Goal: Find specific page/section: Find specific page/section

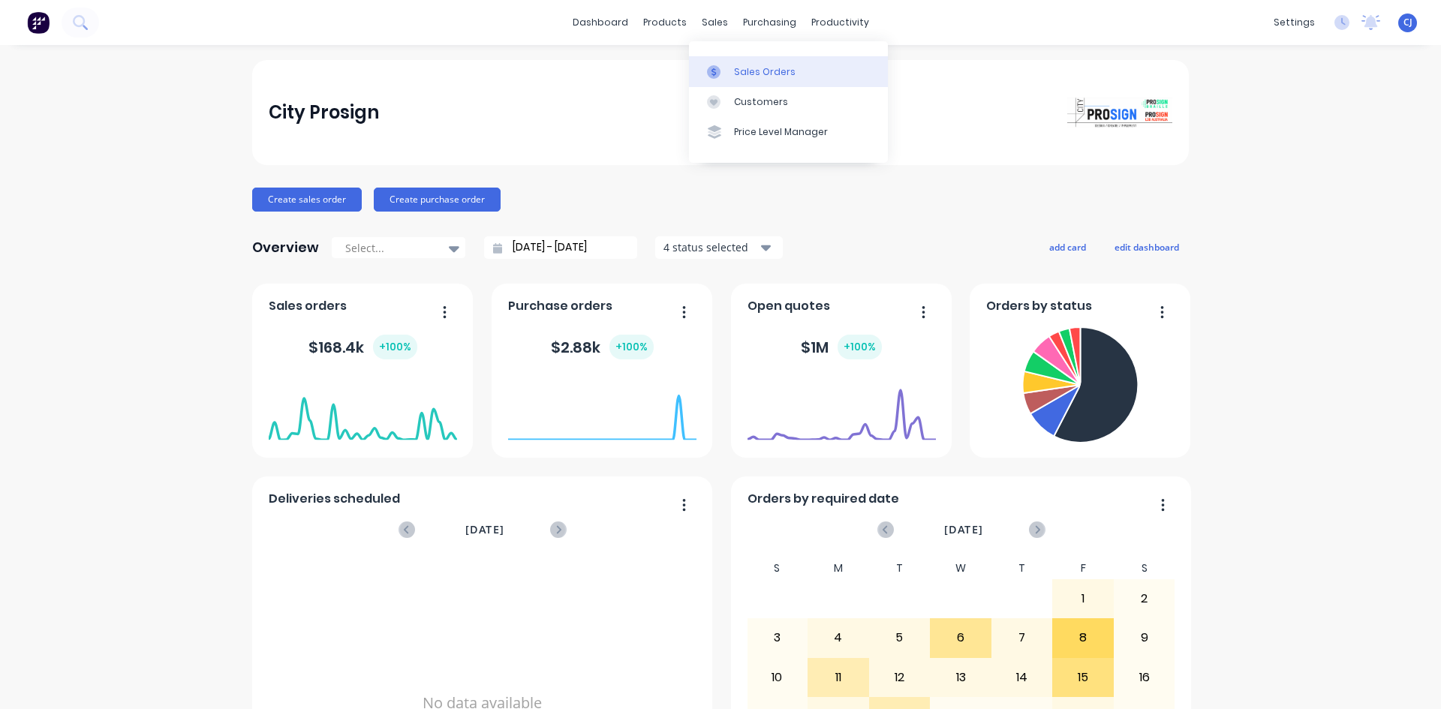
click at [733, 67] on link "Sales Orders" at bounding box center [788, 71] width 199 height 30
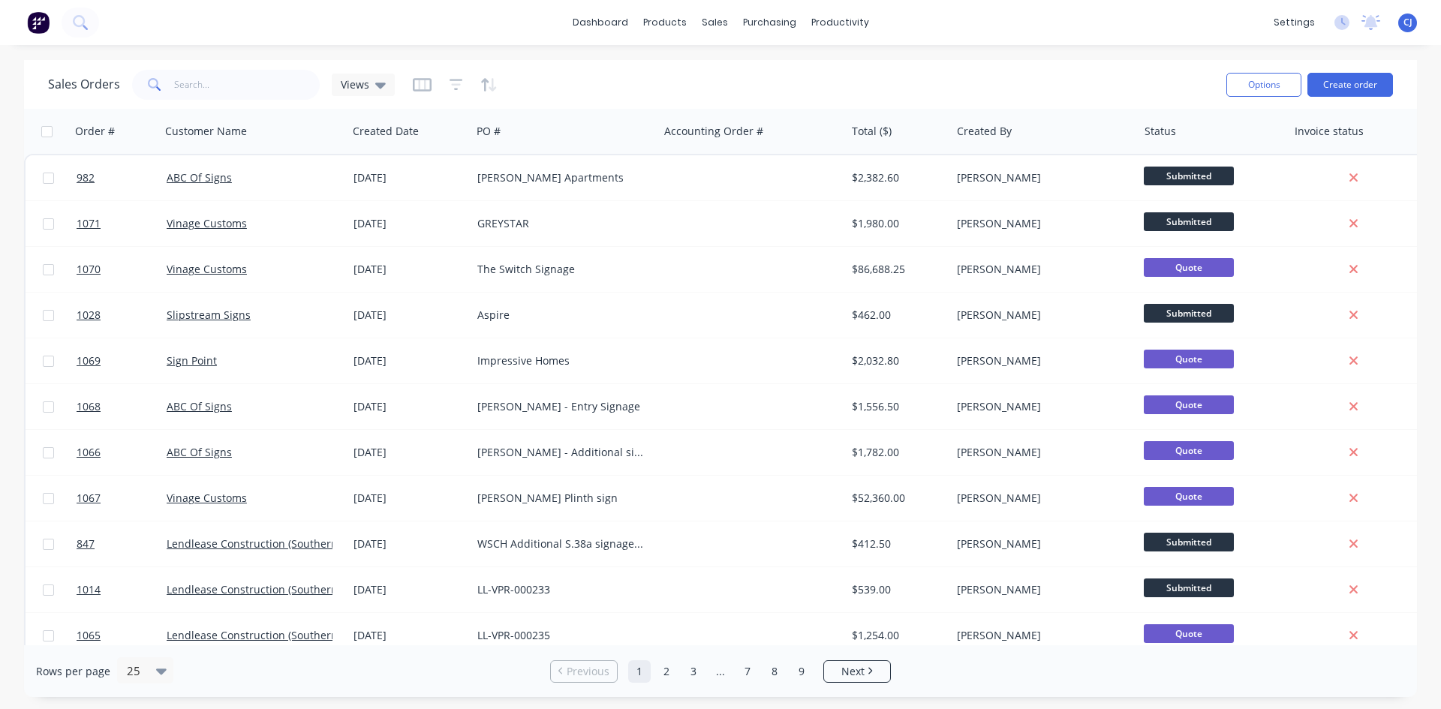
click at [282, 101] on div "Sales Orders Views" at bounding box center [631, 84] width 1167 height 37
click at [279, 95] on input "text" at bounding box center [247, 85] width 146 height 30
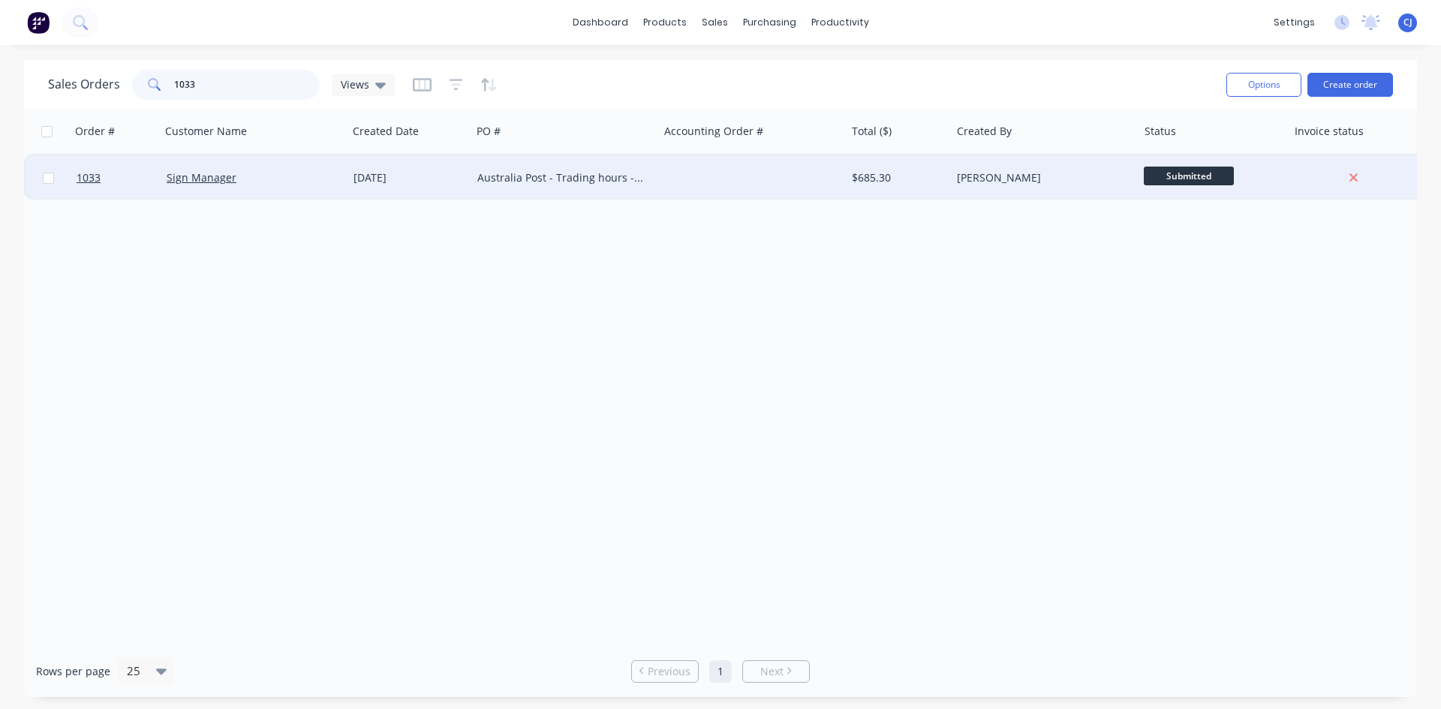
type input "1033"
click at [293, 173] on div "Sign Manager" at bounding box center [250, 177] width 167 height 15
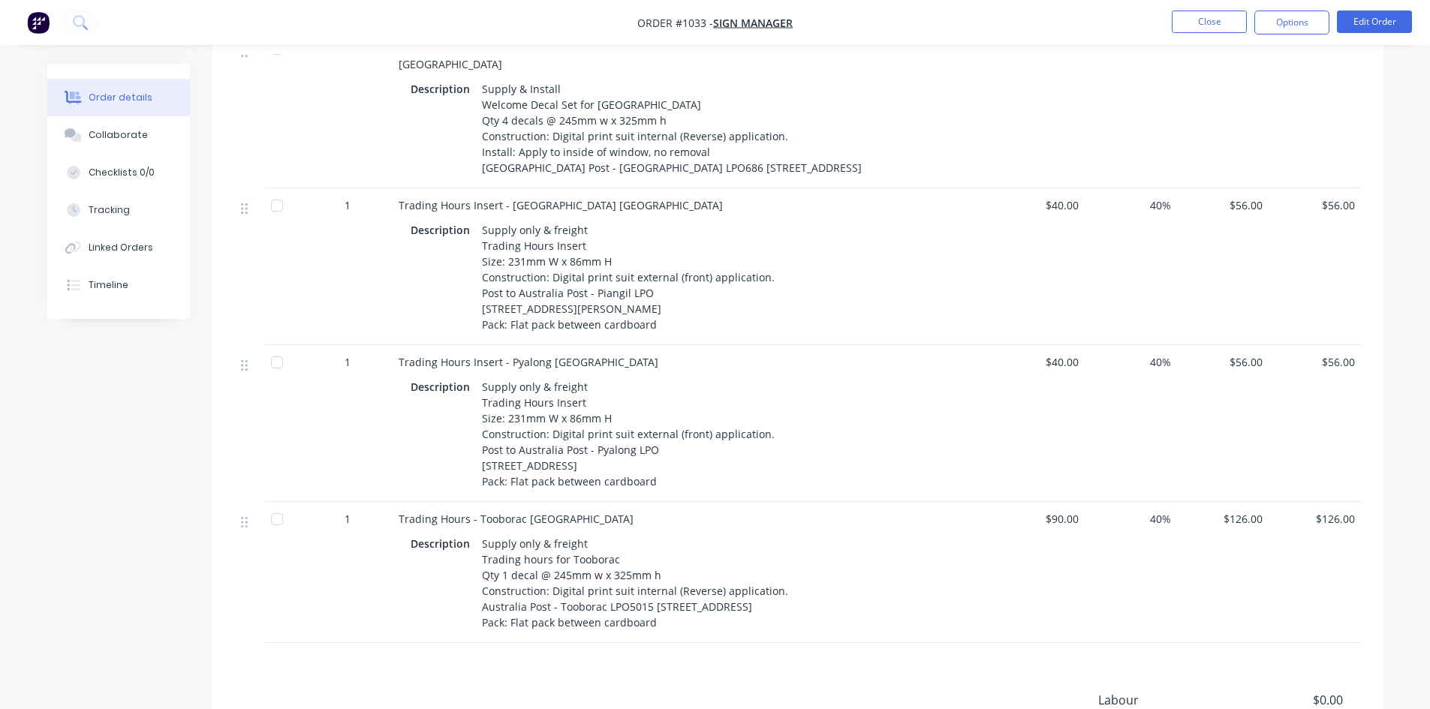
scroll to position [676, 0]
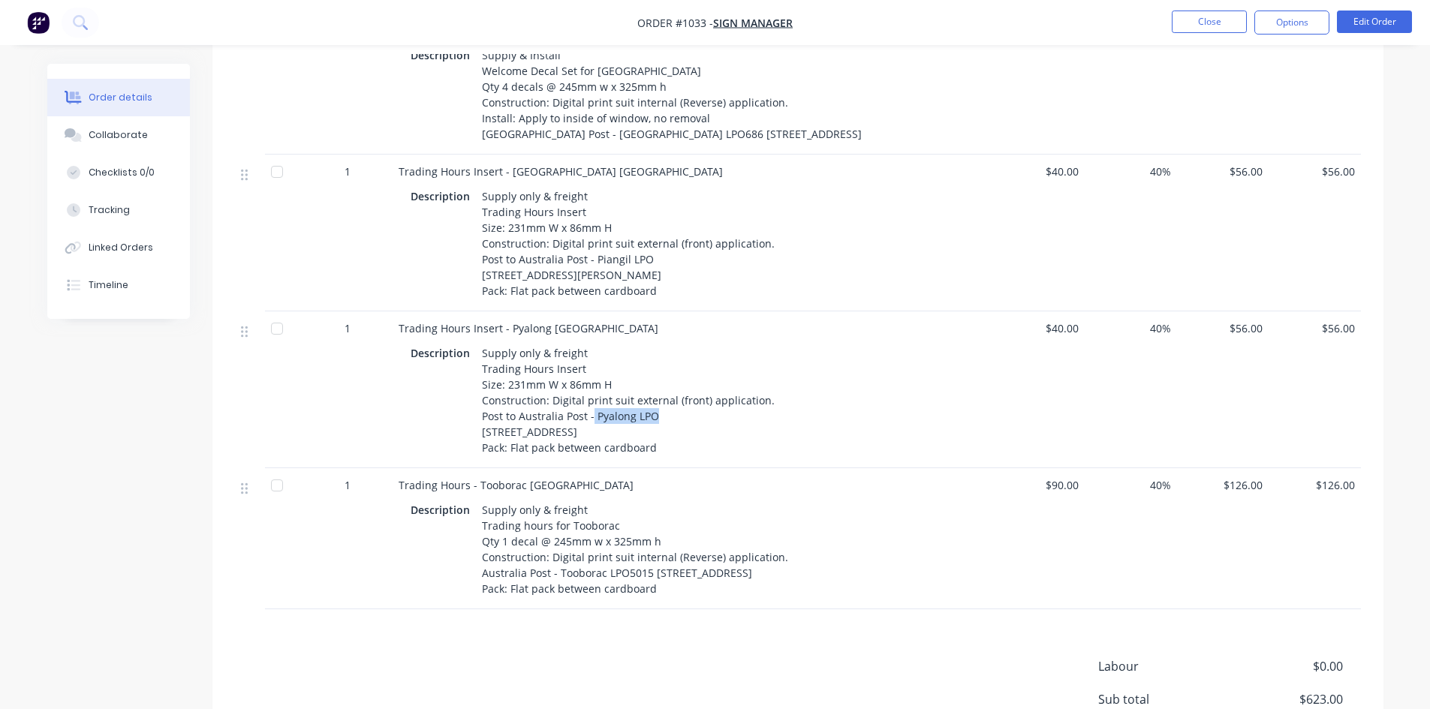
drag, startPoint x: 591, startPoint y: 399, endPoint x: 655, endPoint y: 396, distance: 63.9
click at [655, 396] on div "Supply only & freight Trading Hours Insert Size: 231mm W x 86mm H Construction:…" at bounding box center [628, 400] width 305 height 116
copy div "Pyalong LPO"
click at [412, 398] on div "Description Supply only & freight Trading Hours Insert Size: 231mm W x 86mm H C…" at bounding box center [693, 400] width 565 height 116
drag, startPoint x: 594, startPoint y: 397, endPoint x: 627, endPoint y: 414, distance: 36.9
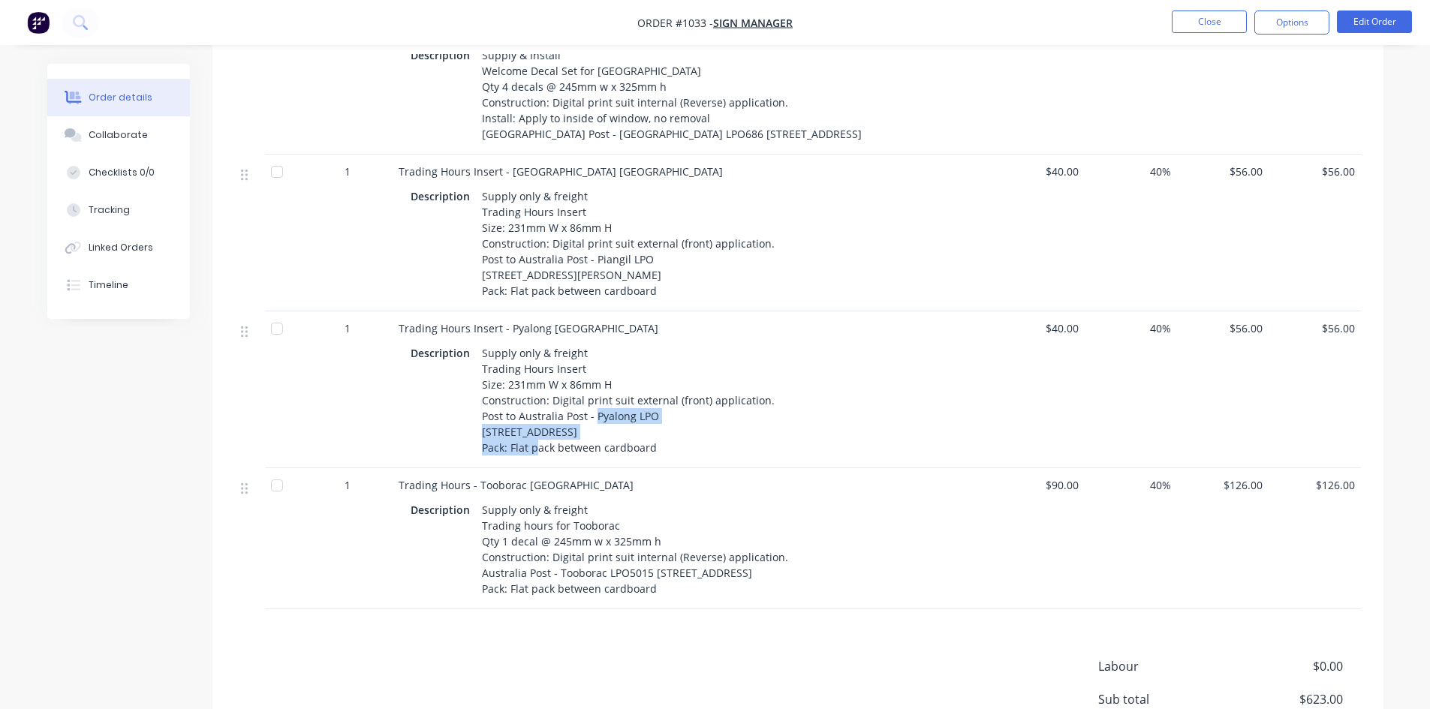
click at [627, 414] on div "Supply only & freight Trading Hours Insert Size: 231mm W x 86mm H Construction:…" at bounding box center [628, 400] width 305 height 116
copy div "Pyalong LPO [STREET_ADDRESS]"
drag, startPoint x: 398, startPoint y: 310, endPoint x: 565, endPoint y: 309, distance: 166.7
click at [565, 321] on div "Trading Hours Insert - Pyalong [GEOGRAPHIC_DATA]" at bounding box center [693, 329] width 589 height 16
copy span "Trading Hours Insert - Pyalong [GEOGRAPHIC_DATA]"
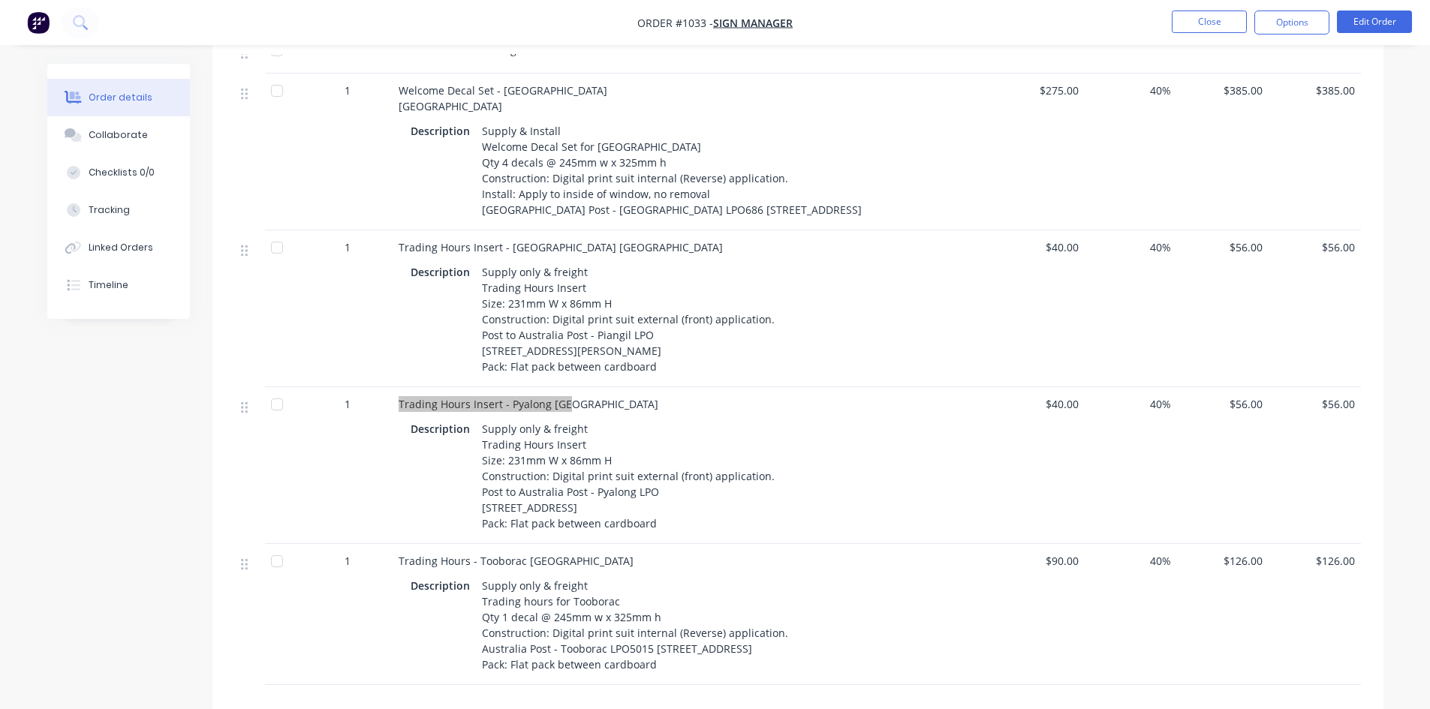
scroll to position [601, 0]
click at [519, 239] on span "Trading Hours Insert - [GEOGRAPHIC_DATA] [GEOGRAPHIC_DATA]" at bounding box center [561, 246] width 324 height 14
drag, startPoint x: 391, startPoint y: 219, endPoint x: 573, endPoint y: 227, distance: 181.9
click at [573, 230] on div "1 Trading Hours Insert - Piangil [GEOGRAPHIC_DATA] Description Supply only & fr…" at bounding box center [798, 308] width 1126 height 157
copy div "Trading Hours Insert - [GEOGRAPHIC_DATA] [GEOGRAPHIC_DATA]"
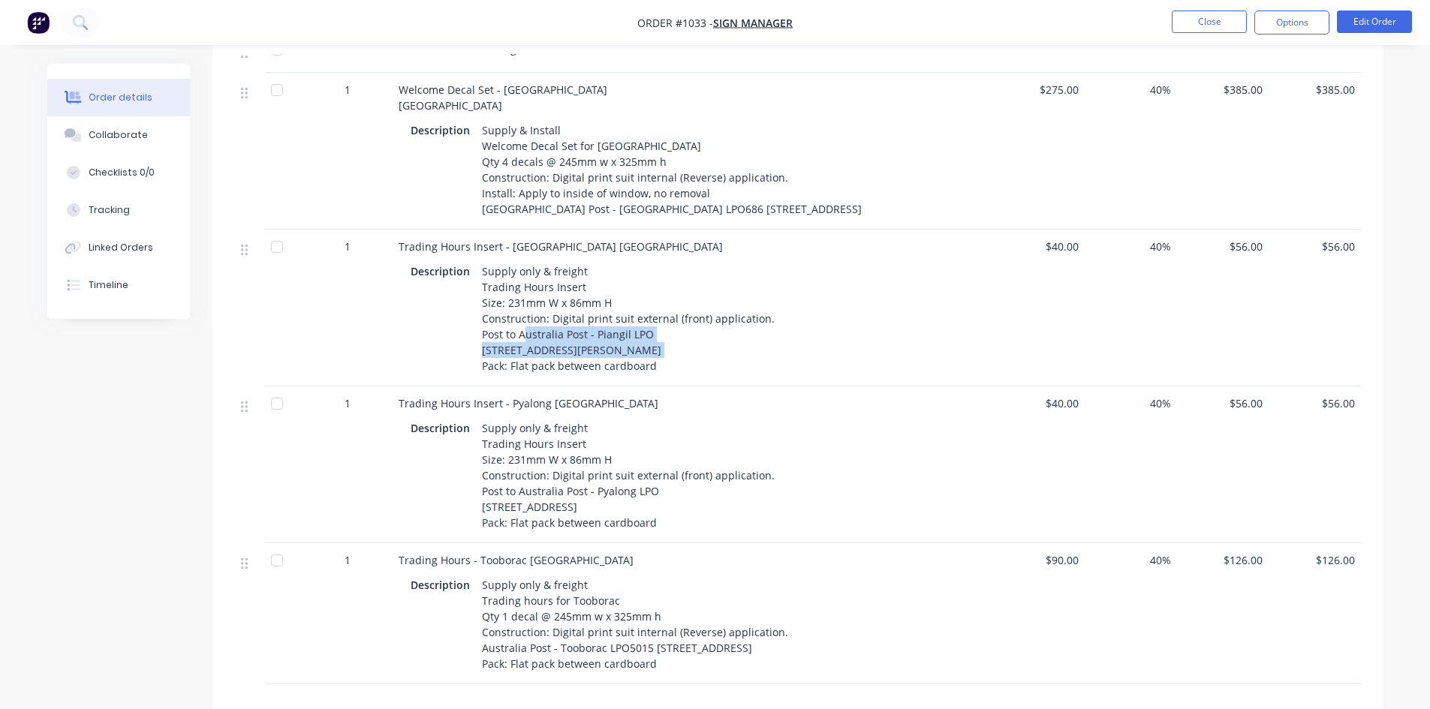
drag, startPoint x: 524, startPoint y: 316, endPoint x: 624, endPoint y: 327, distance: 100.4
click at [624, 327] on div "Supply only & freight Trading Hours Insert Size: 231mm W x 86mm H Construction:…" at bounding box center [628, 319] width 305 height 116
copy div "ustralia Post - Piangil LPO [STREET_ADDRESS][PERSON_NAME]"
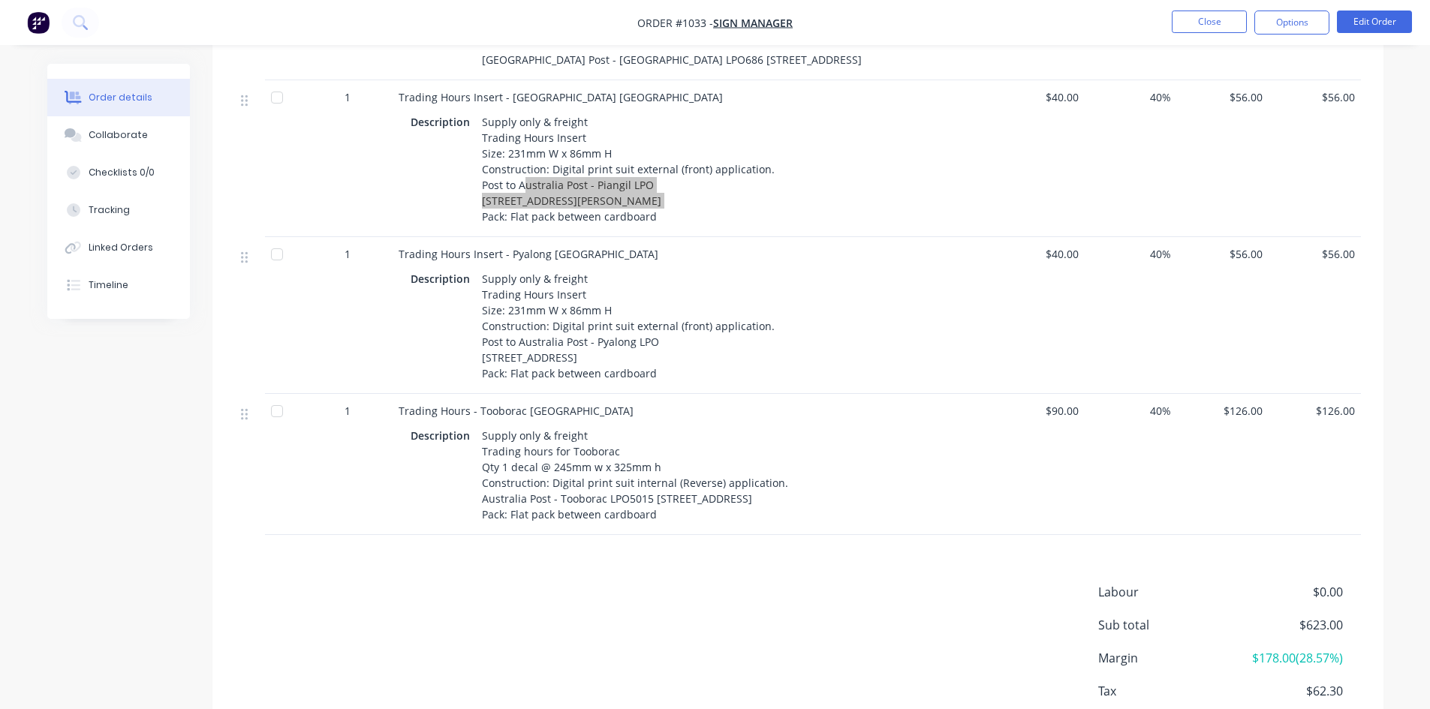
scroll to position [751, 0]
drag, startPoint x: 476, startPoint y: 392, endPoint x: 550, endPoint y: 392, distance: 74.3
click at [550, 402] on div "Trading Hours - Tooborac [GEOGRAPHIC_DATA]" at bounding box center [693, 410] width 589 height 16
copy span "Tooborac VIC"
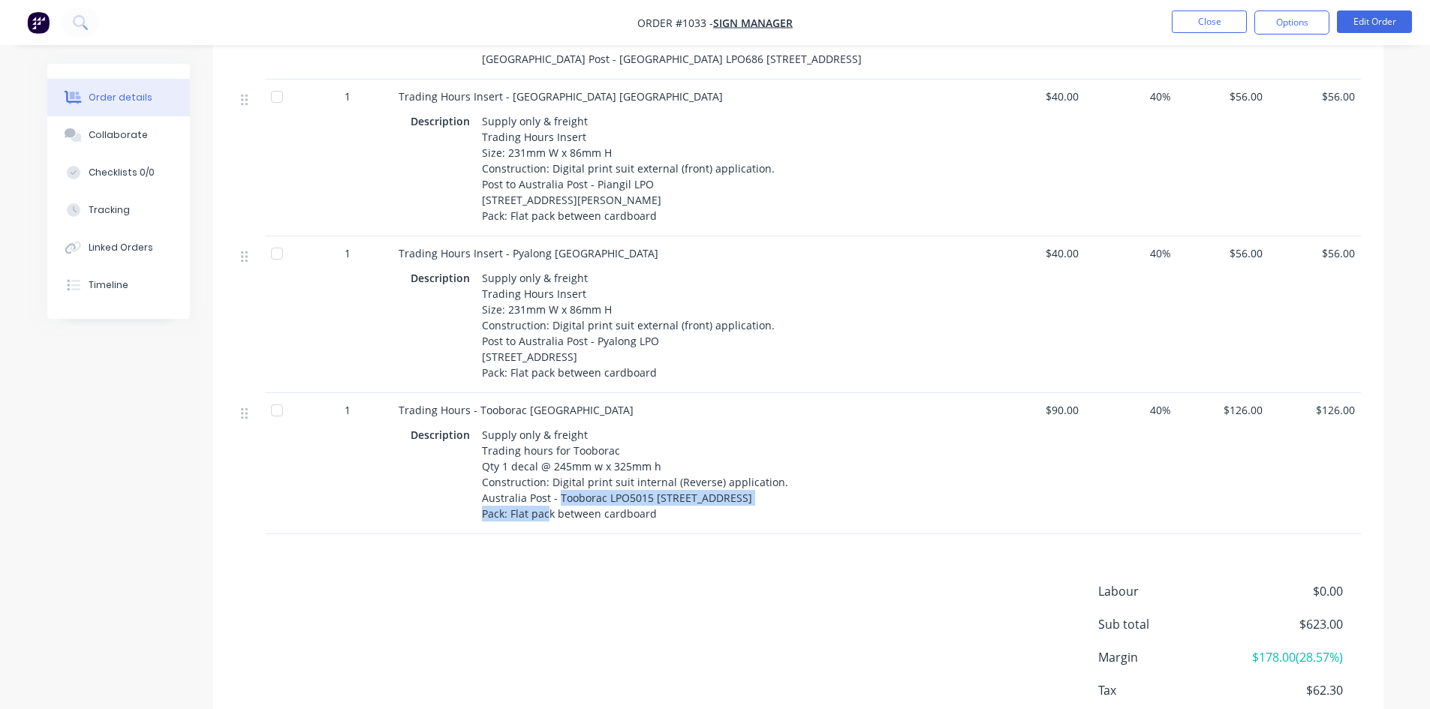
drag, startPoint x: 557, startPoint y: 473, endPoint x: 826, endPoint y: 474, distance: 268.8
click at [826, 474] on div "Description Supply only & freight Trading hours for Tooborac Qty 1 decal @ 245m…" at bounding box center [693, 474] width 565 height 101
copy div "Tooborac LPO5015 [STREET_ADDRESS]"
click at [603, 371] on div "Trading Hours Insert - Pyalong [GEOGRAPHIC_DATA] Description Supply only & frei…" at bounding box center [693, 314] width 601 height 157
